Goal: Task Accomplishment & Management: Manage account settings

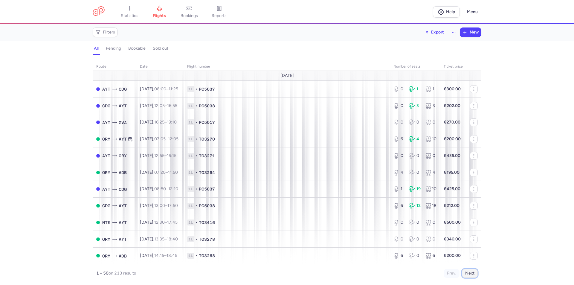
drag, startPoint x: 471, startPoint y: 272, endPoint x: 467, endPoint y: 272, distance: 3.9
click at [471, 272] on button "Next" at bounding box center [470, 273] width 16 height 9
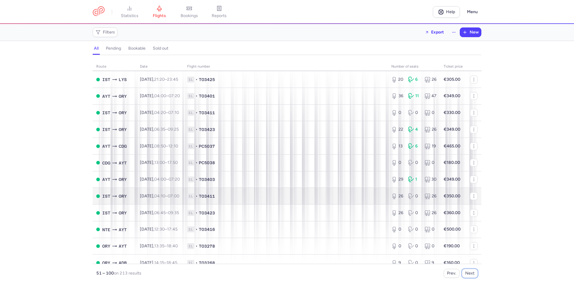
scroll to position [650, 0]
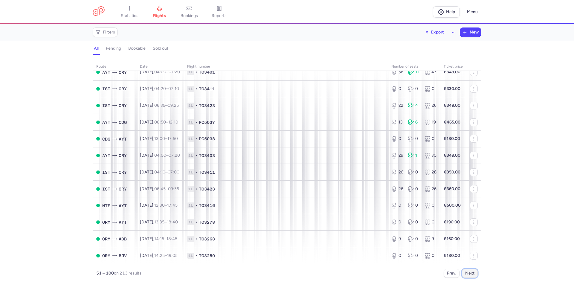
click at [474, 273] on button "Next" at bounding box center [470, 273] width 16 height 9
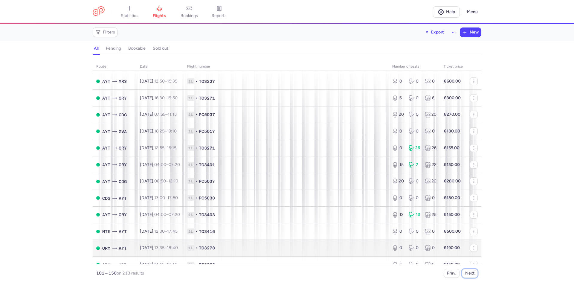
scroll to position [319, 0]
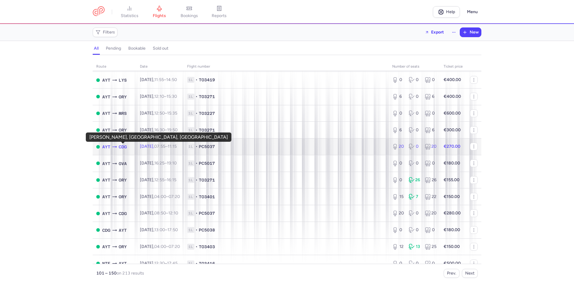
click at [123, 145] on span "CDG" at bounding box center [123, 146] width 8 height 7
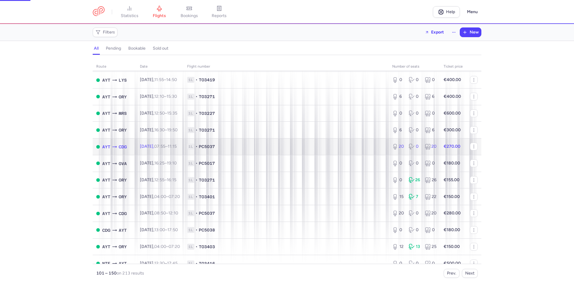
select select "days"
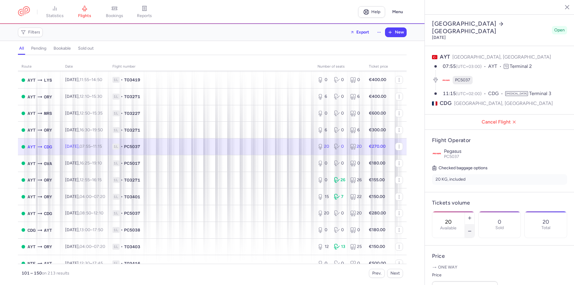
click at [472, 229] on icon "button" at bounding box center [469, 231] width 5 height 5
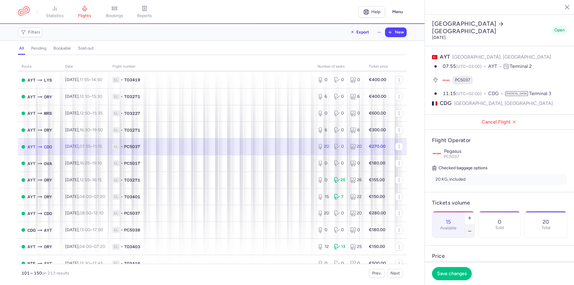
click at [472, 229] on icon "button" at bounding box center [469, 231] width 5 height 5
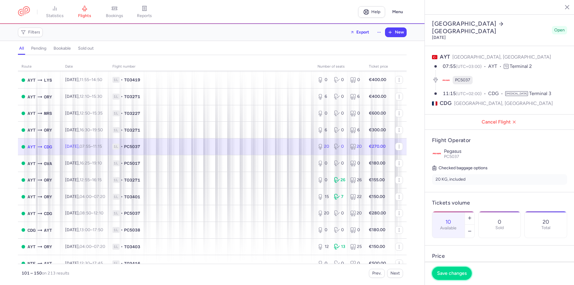
click at [447, 270] on button "Save changes" at bounding box center [452, 272] width 40 height 13
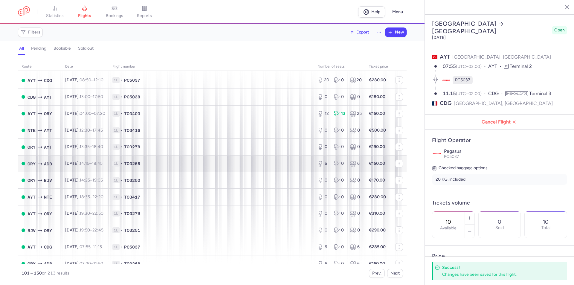
scroll to position [438, 0]
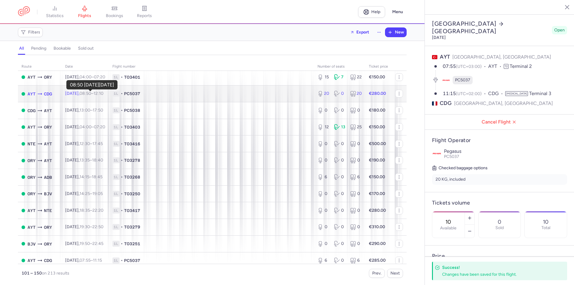
click at [86, 94] on time "08:50" at bounding box center [85, 93] width 12 height 5
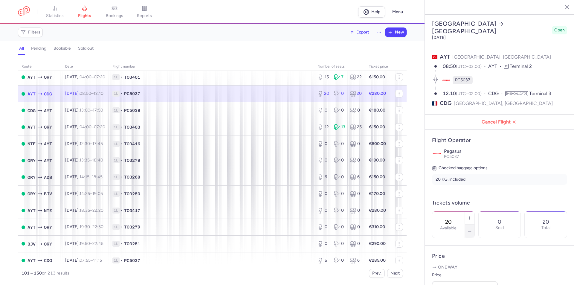
click at [472, 229] on icon "button" at bounding box center [469, 231] width 5 height 5
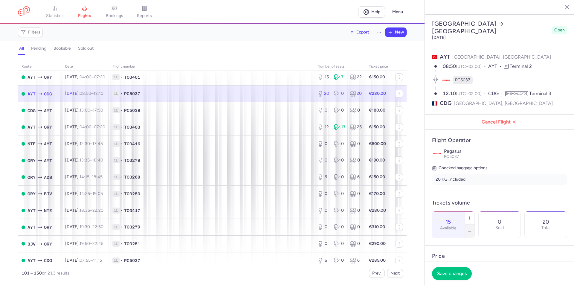
click at [472, 229] on icon "button" at bounding box center [469, 231] width 5 height 5
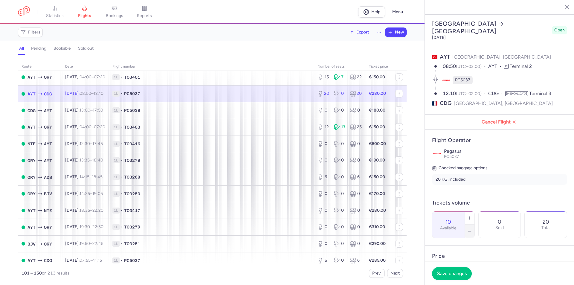
click at [472, 229] on icon "button" at bounding box center [469, 231] width 5 height 5
type input "8"
click at [454, 272] on span "Save changes" at bounding box center [452, 272] width 30 height 5
